Goal: Navigation & Orientation: Go to known website

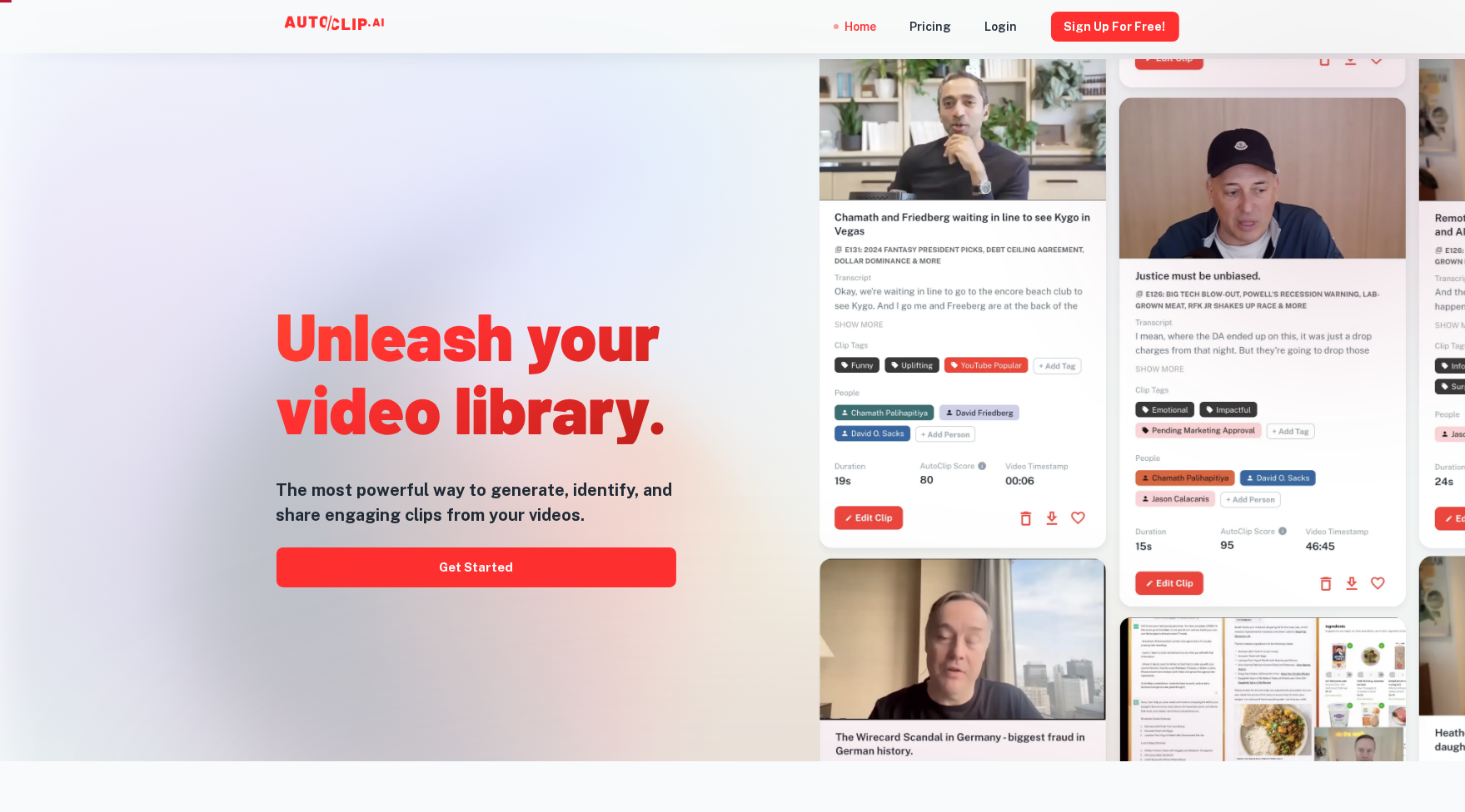
scroll to position [83, 0]
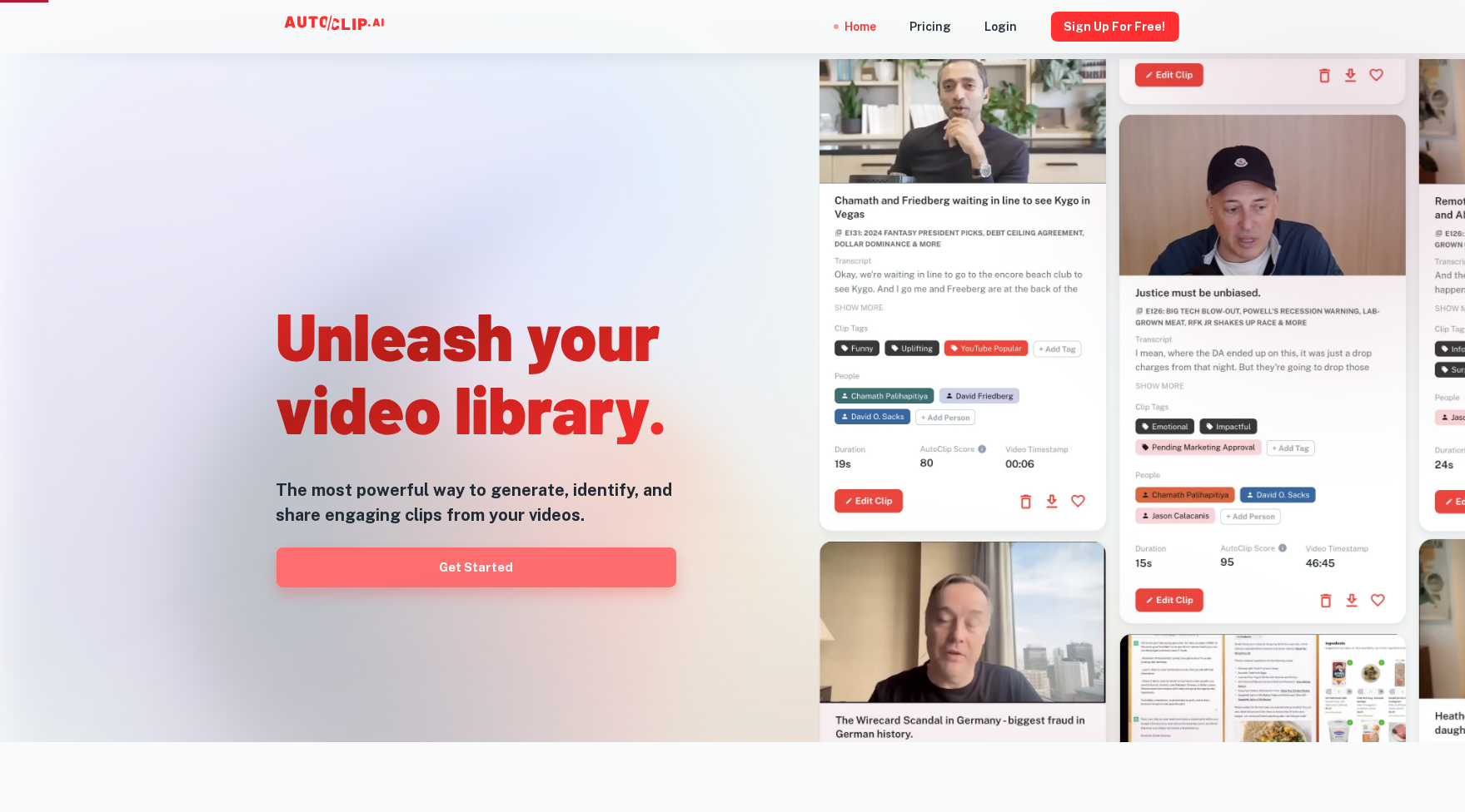
click at [509, 582] on link "Get Started" at bounding box center [476, 568] width 399 height 40
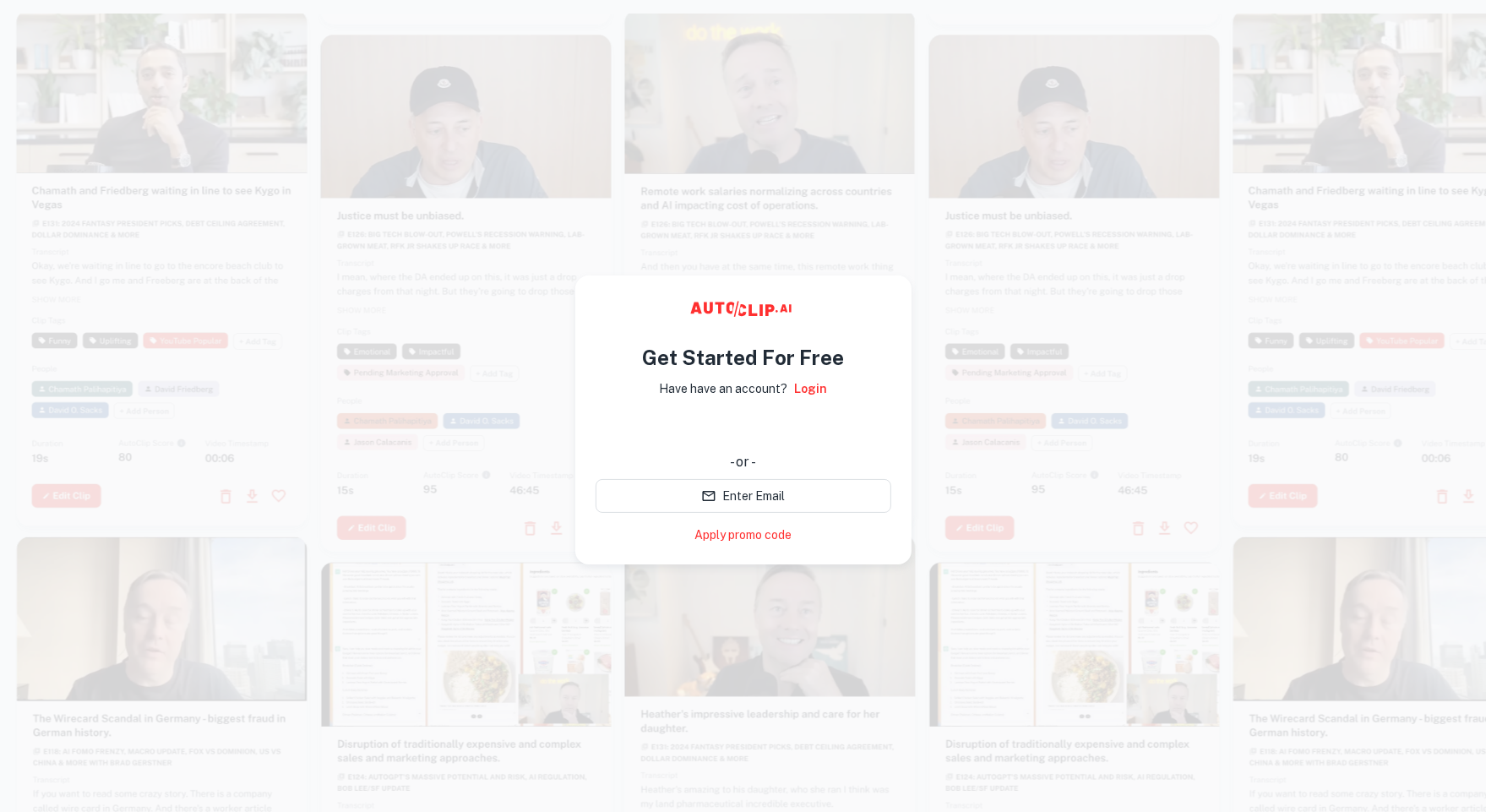
click at [835, 395] on div "Get Started For Free Have have an account? Login - or - Enter Email Apply promo…" at bounding box center [743, 436] width 295 height 215
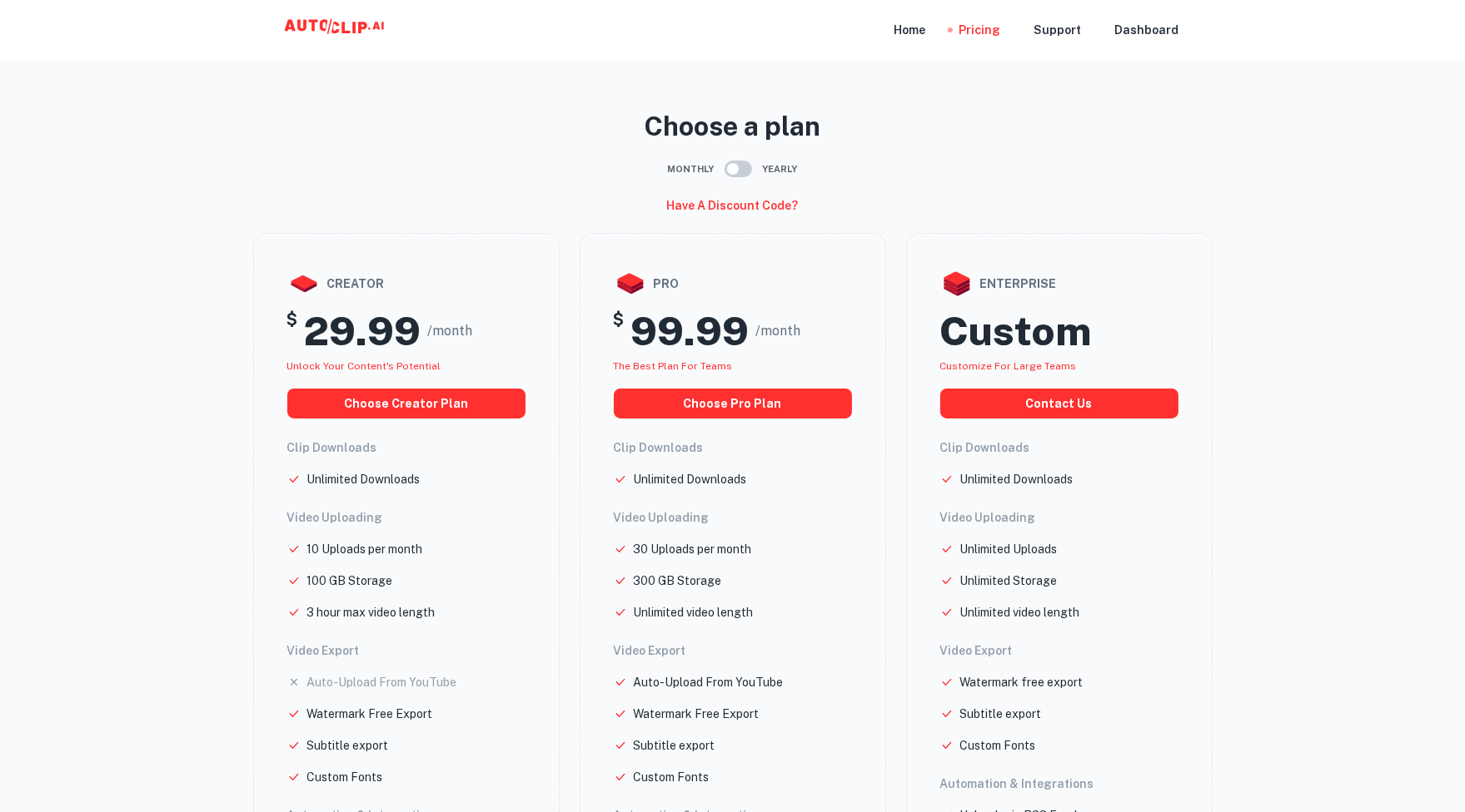
click at [353, 30] on icon at bounding box center [354, 28] width 3 height 12
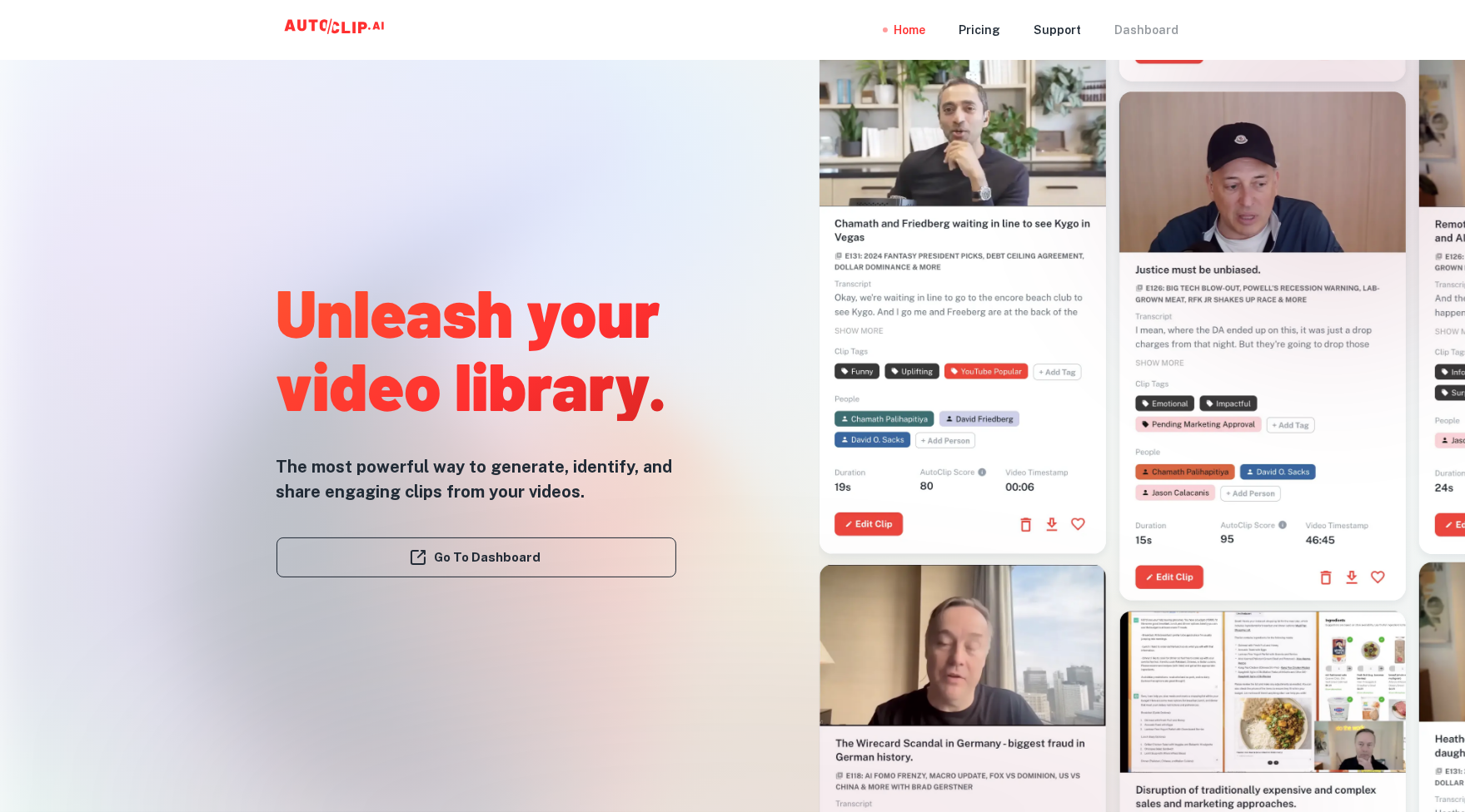
click at [1136, 46] on div "Dashboard" at bounding box center [1148, 30] width 64 height 60
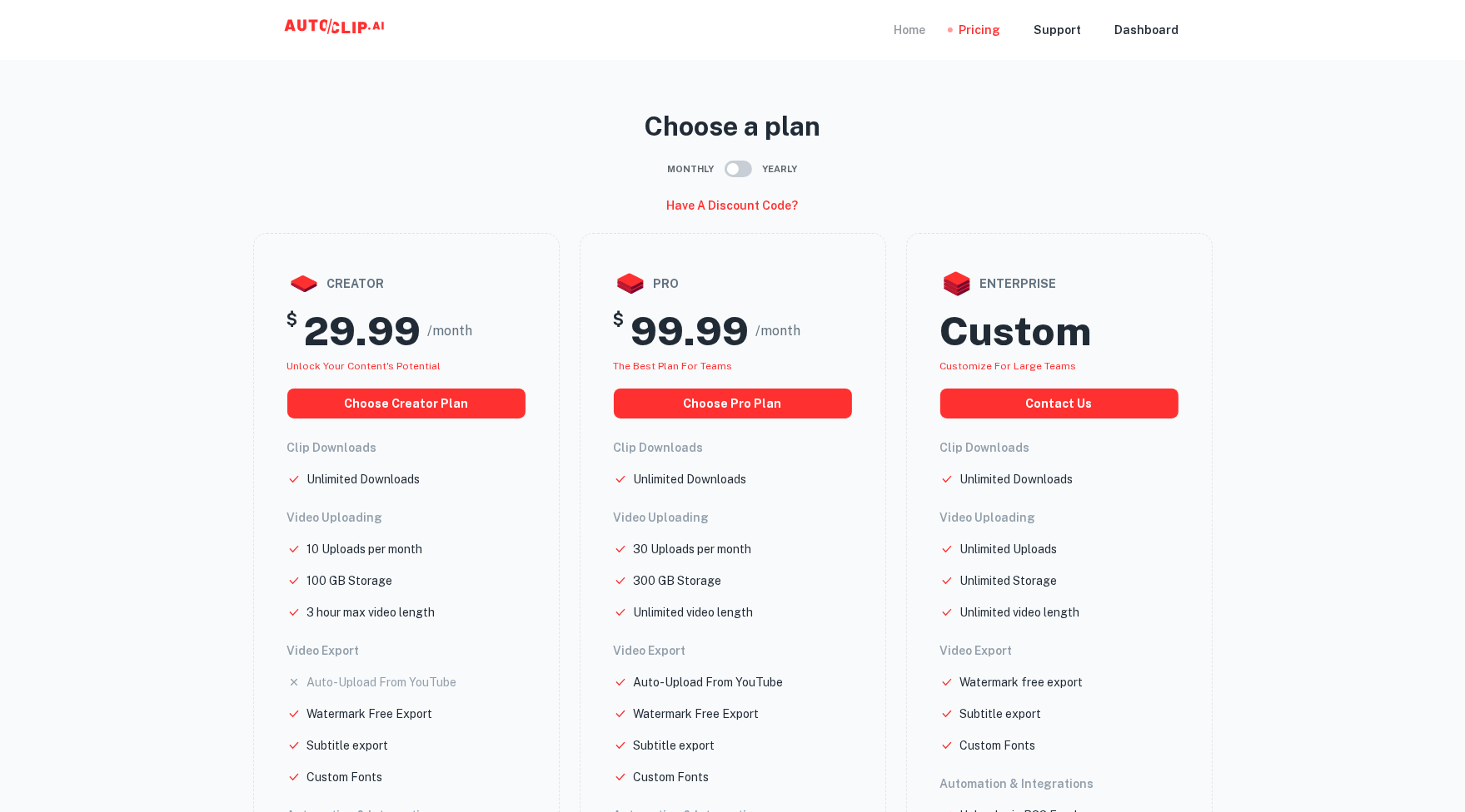
click at [917, 32] on div "Home" at bounding box center [910, 30] width 31 height 60
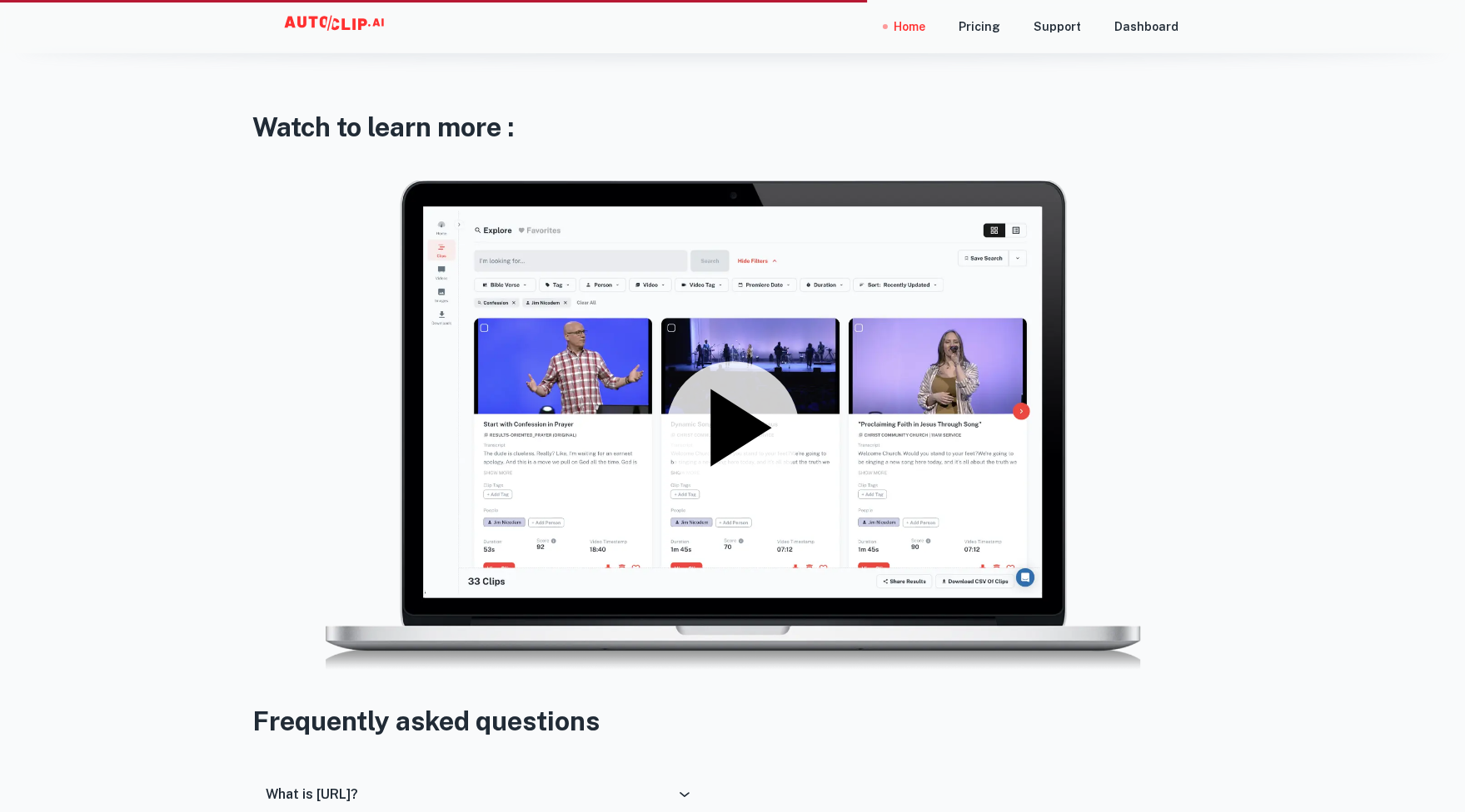
scroll to position [2330, 0]
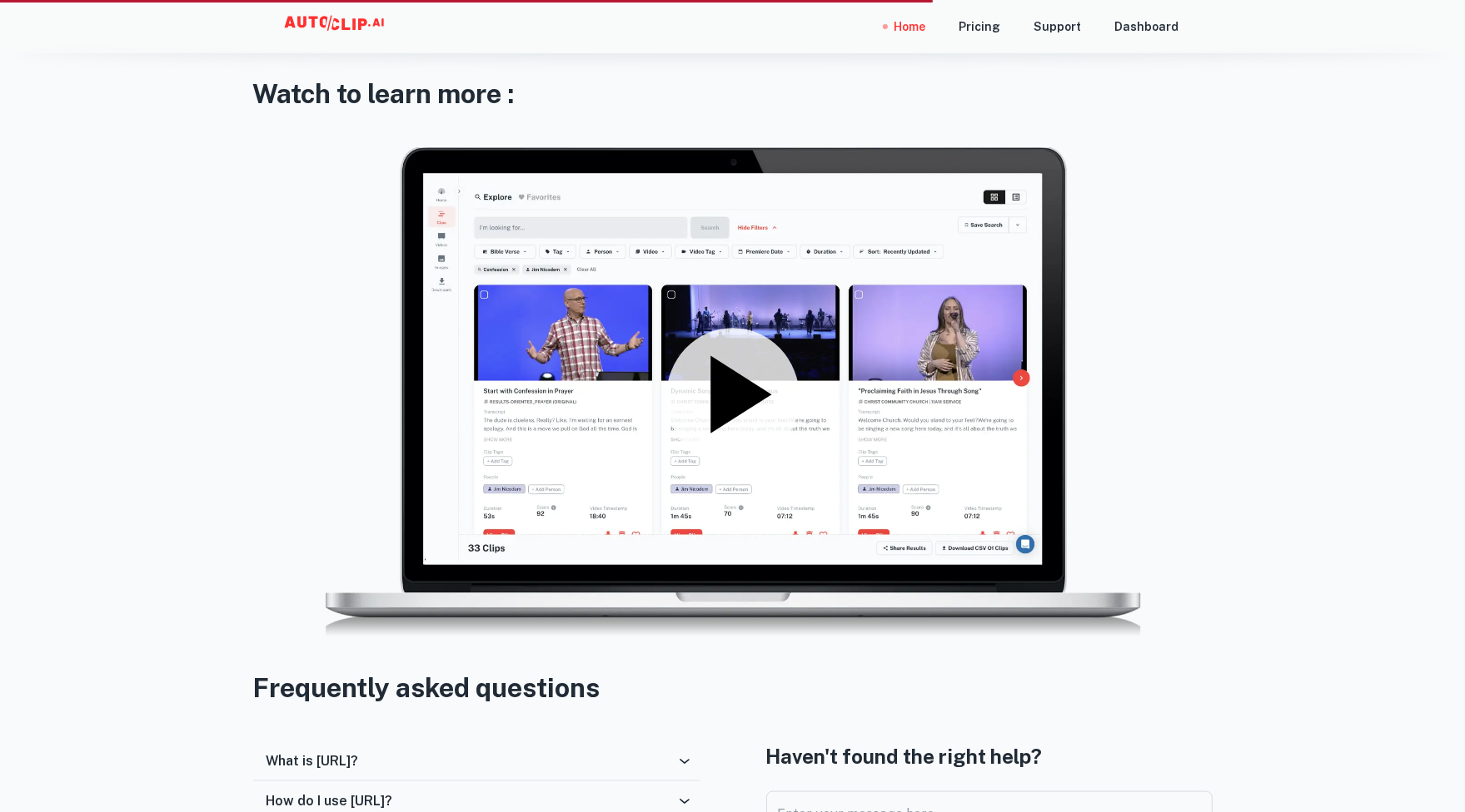
click at [740, 392] on icon at bounding box center [741, 395] width 61 height 78
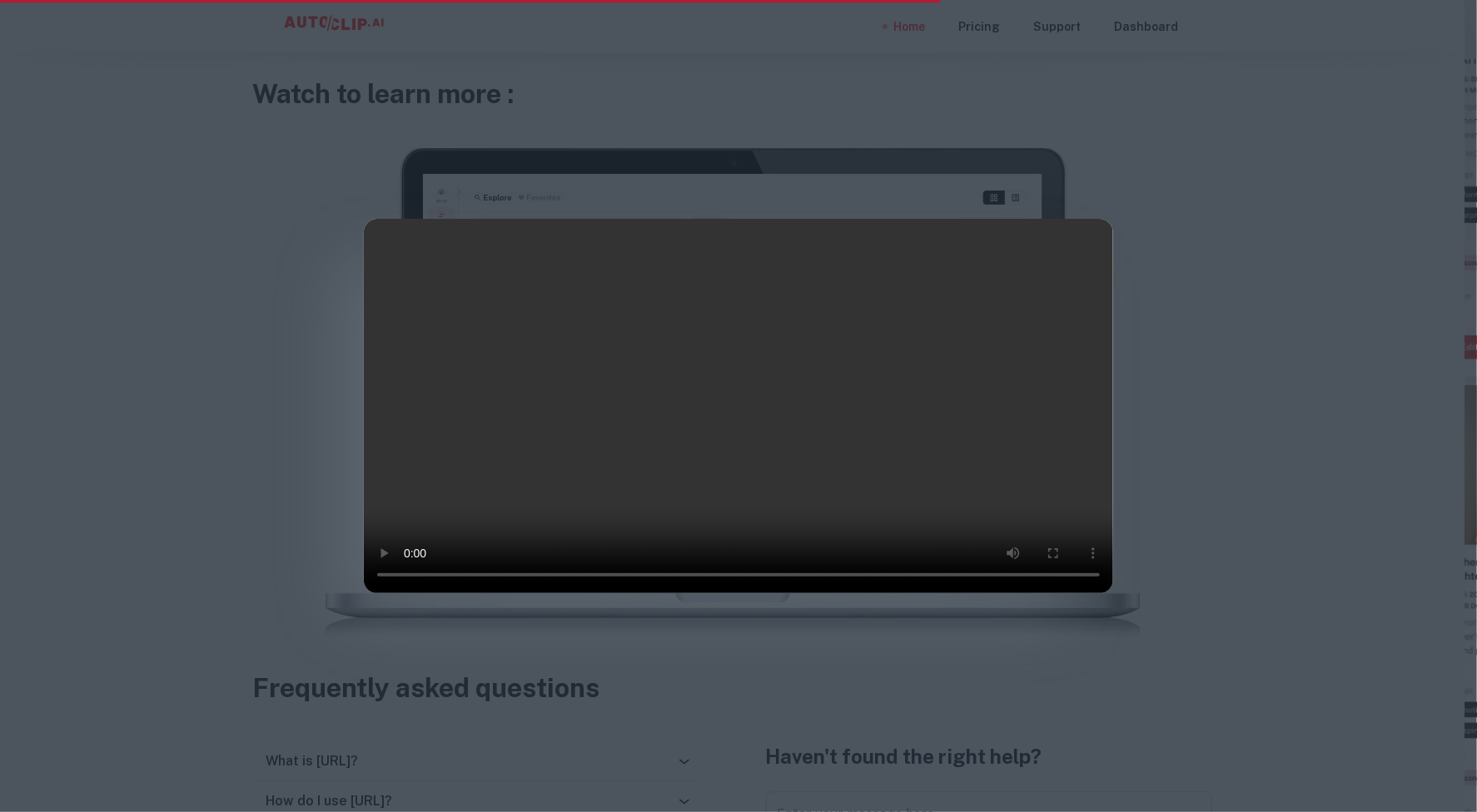
click at [1006, 311] on video at bounding box center [738, 406] width 749 height 375
click at [1211, 228] on div at bounding box center [738, 406] width 1477 height 812
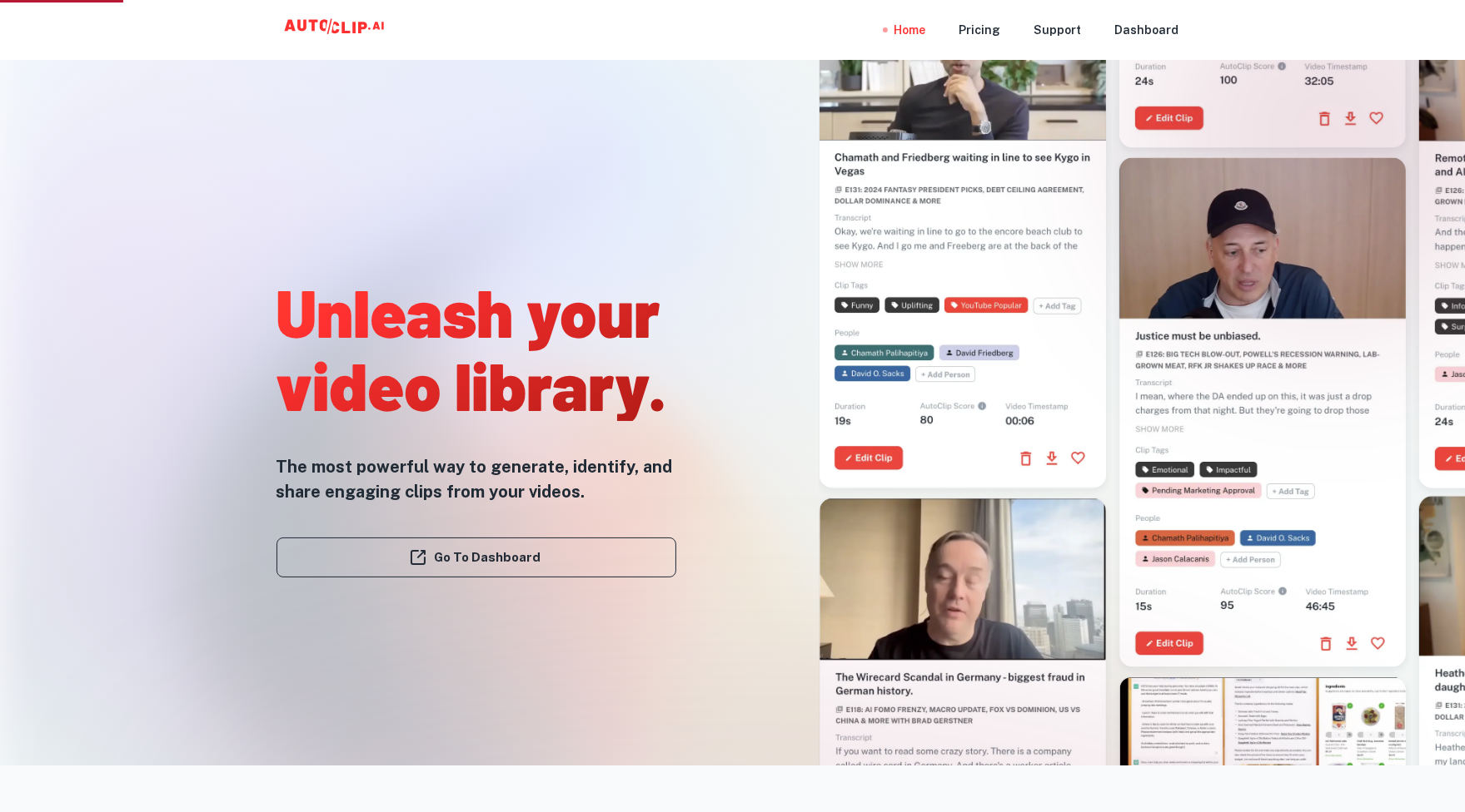
scroll to position [0, 0]
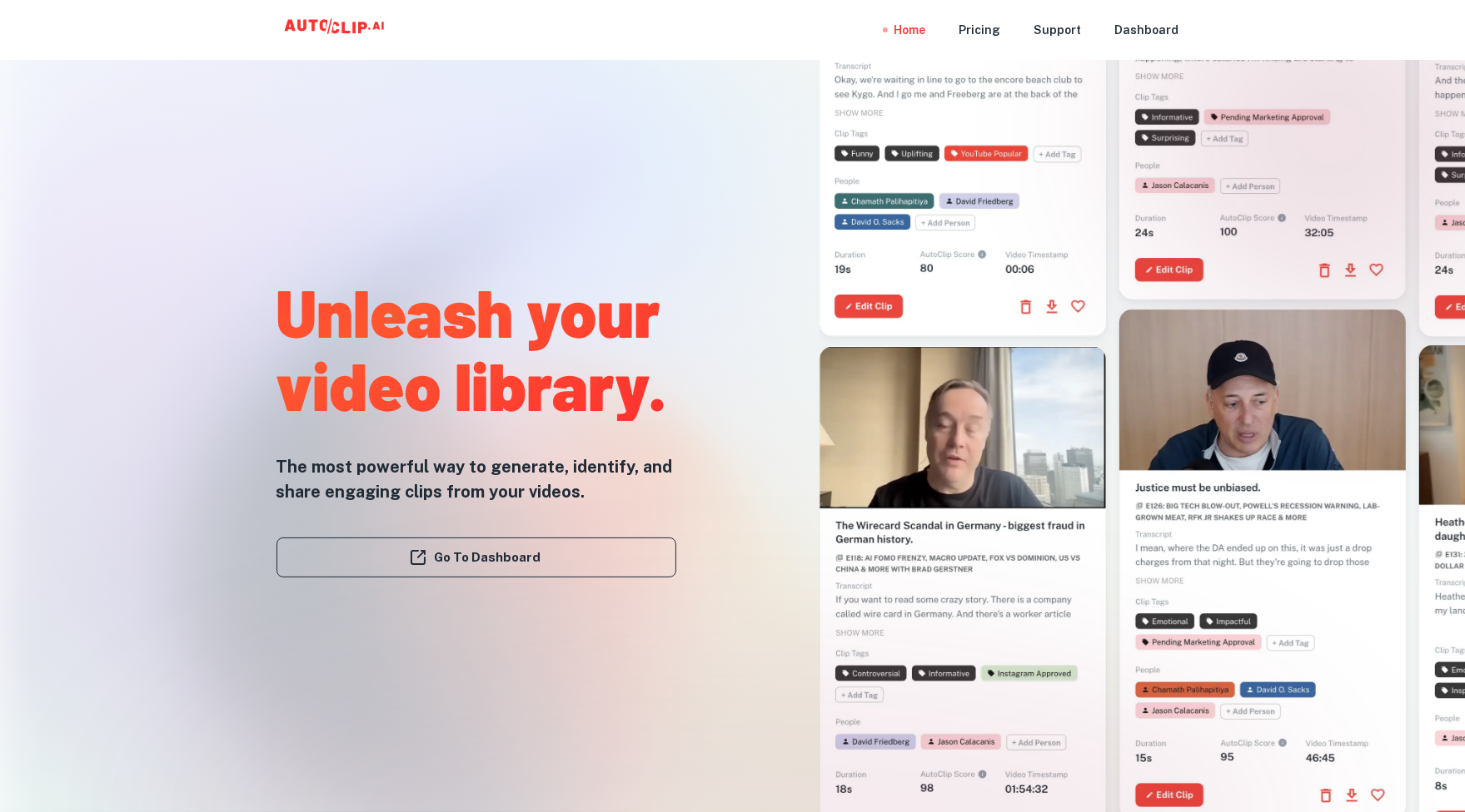
drag, startPoint x: 1231, startPoint y: 3, endPoint x: 1407, endPoint y: 22, distance: 177.0
click at [1407, 22] on div "Home Pricing Support Dashboard" at bounding box center [732, 30] width 1465 height 60
